Goal: Task Accomplishment & Management: Manage account settings

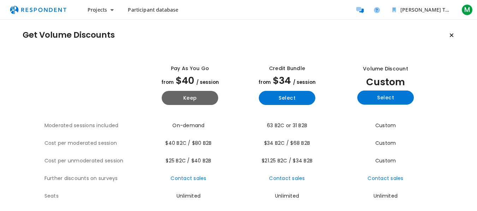
scroll to position [2, 0]
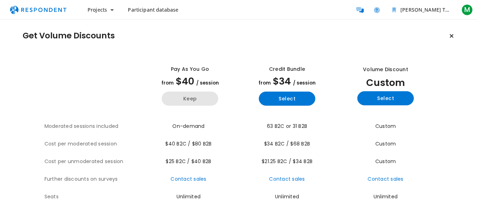
click at [191, 104] on button "Keep" at bounding box center [190, 99] width 56 height 14
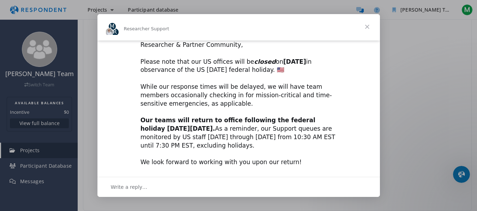
scroll to position [32, 0]
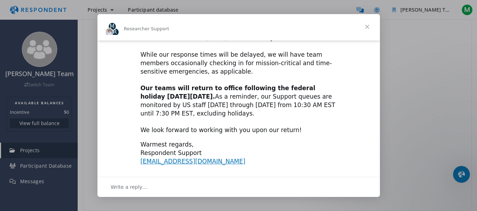
click at [367, 29] on span "Close" at bounding box center [366, 26] width 25 height 25
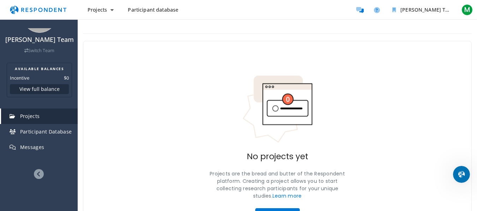
scroll to position [0, 0]
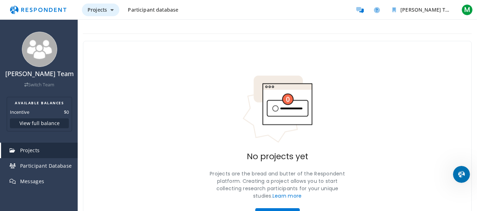
click at [108, 11] on button "Projects" at bounding box center [100, 10] width 37 height 13
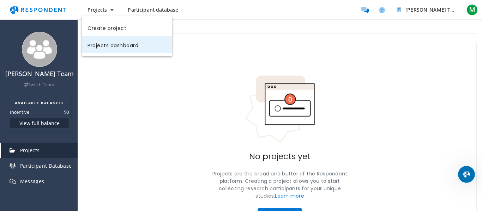
click at [117, 48] on link "Projects dashboard" at bounding box center [127, 44] width 90 height 17
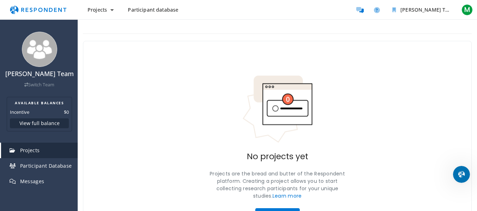
click at [149, 11] on span "Participant database" at bounding box center [153, 9] width 50 height 7
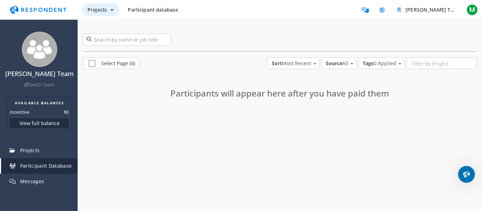
click at [102, 7] on span "Projects" at bounding box center [96, 9] width 19 height 7
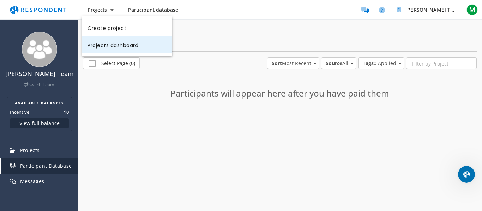
click at [102, 43] on link "Projects dashboard" at bounding box center [127, 44] width 90 height 17
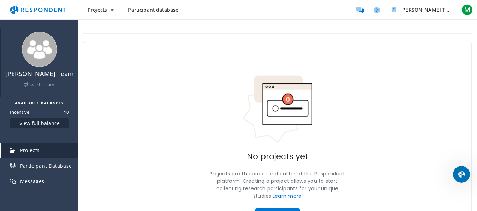
click at [44, 88] on link "Switch Team" at bounding box center [39, 85] width 30 height 6
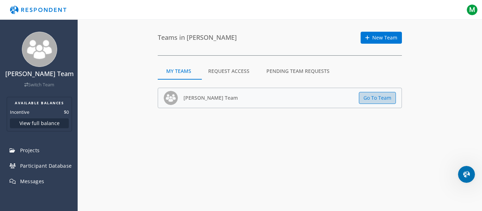
click at [369, 95] on button "Go To Team" at bounding box center [377, 98] width 37 height 12
click at [386, 100] on button "Go To Team" at bounding box center [377, 98] width 37 height 12
click at [234, 70] on md-tab-item "Request Access" at bounding box center [229, 71] width 58 height 17
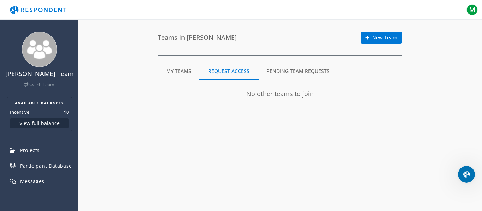
click at [287, 73] on md-tab-item "Pending Team Requests" at bounding box center [298, 71] width 80 height 17
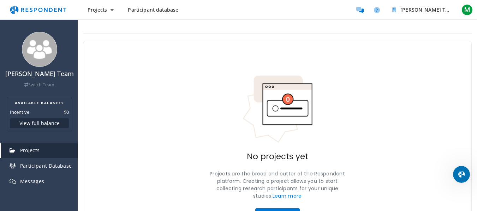
click at [32, 12] on img "Main navigation" at bounding box center [38, 9] width 65 height 13
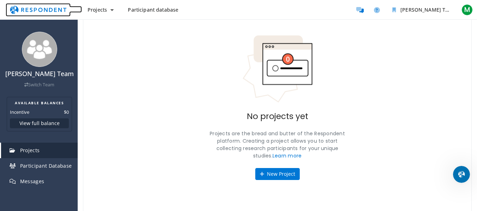
scroll to position [41, 0]
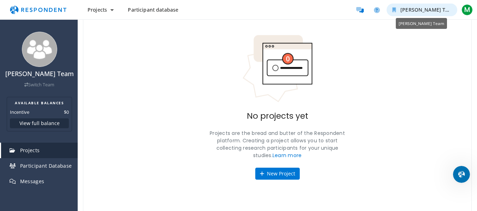
click at [417, 8] on span "[PERSON_NAME] Team" at bounding box center [427, 9] width 55 height 7
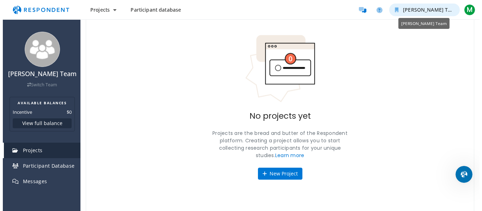
scroll to position [0, 0]
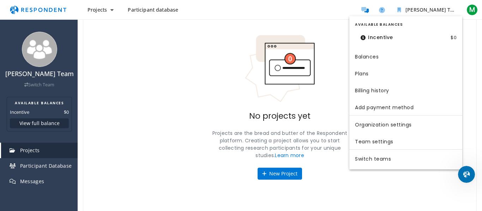
click at [208, 60] on md-backdrop at bounding box center [241, 126] width 482 height 252
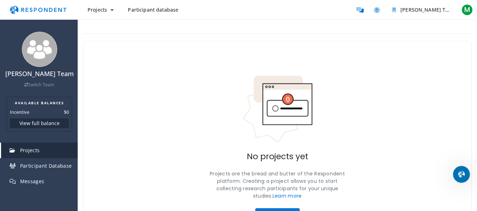
scroll to position [43, 0]
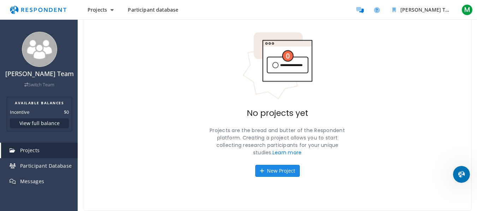
click at [265, 170] on button "New Project" at bounding box center [277, 171] width 44 height 12
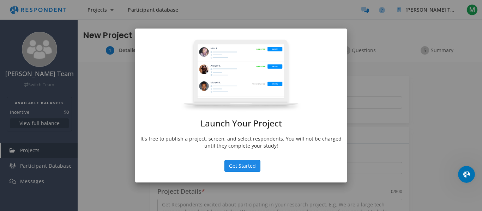
click at [244, 135] on md-dialog "Launch Your Project It's free to publish a project, screen, and select responde…" at bounding box center [241, 106] width 212 height 154
click at [243, 163] on button "Get Started" at bounding box center [242, 166] width 36 height 12
click at [241, 168] on button "Get Started" at bounding box center [242, 166] width 36 height 12
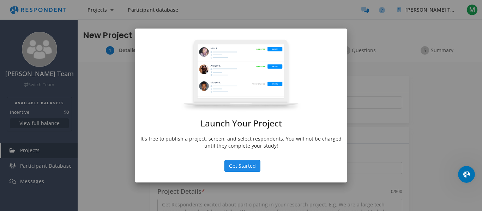
click at [241, 168] on button "Get Started" at bounding box center [242, 166] width 36 height 12
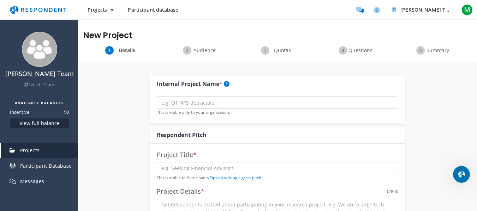
click at [49, 11] on img "Main navigation" at bounding box center [38, 9] width 65 height 13
